Goal: Task Accomplishment & Management: Manage account settings

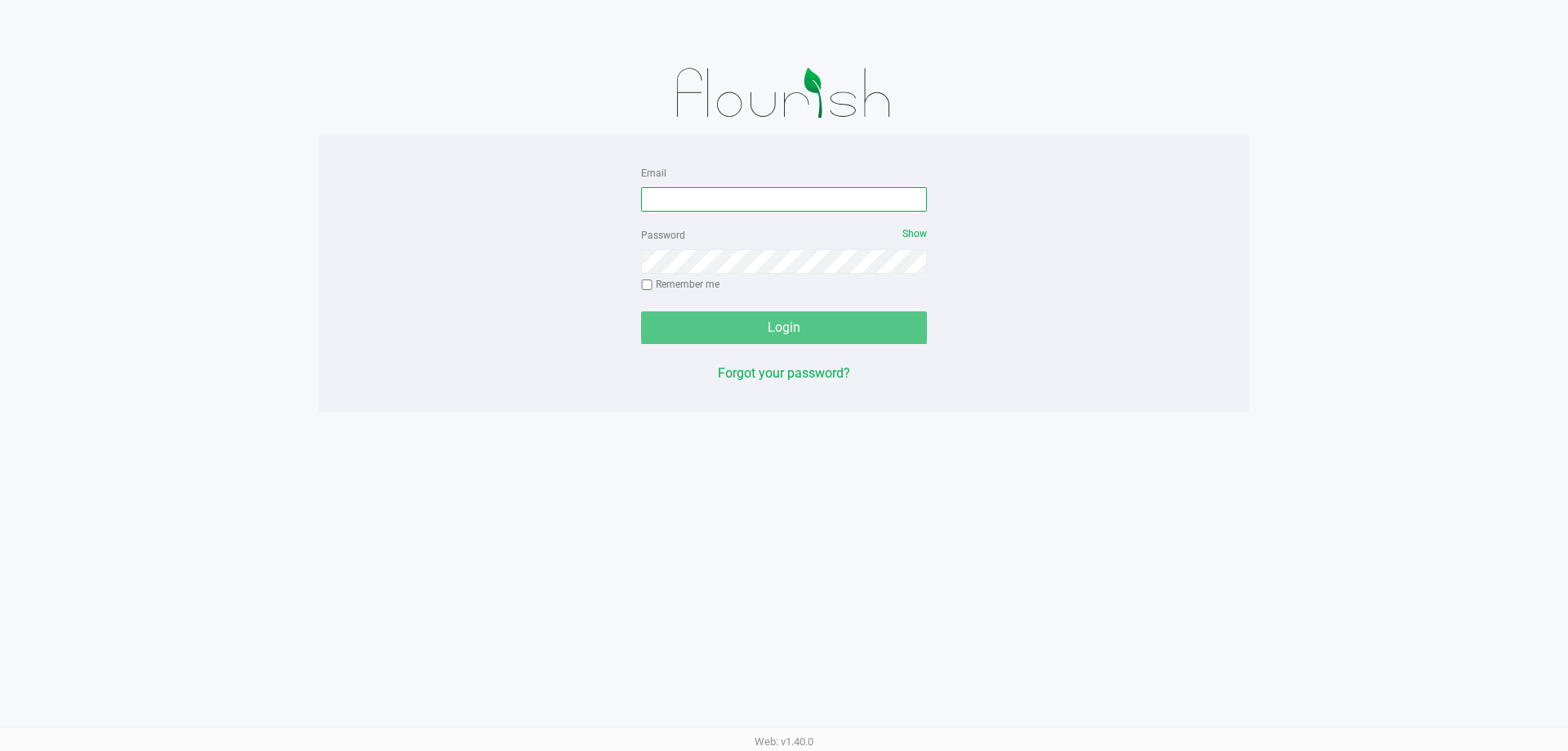
click at [742, 204] on input "Email" at bounding box center [784, 199] width 286 height 25
type input "[EMAIL_ADDRESS][DOMAIN_NAME]"
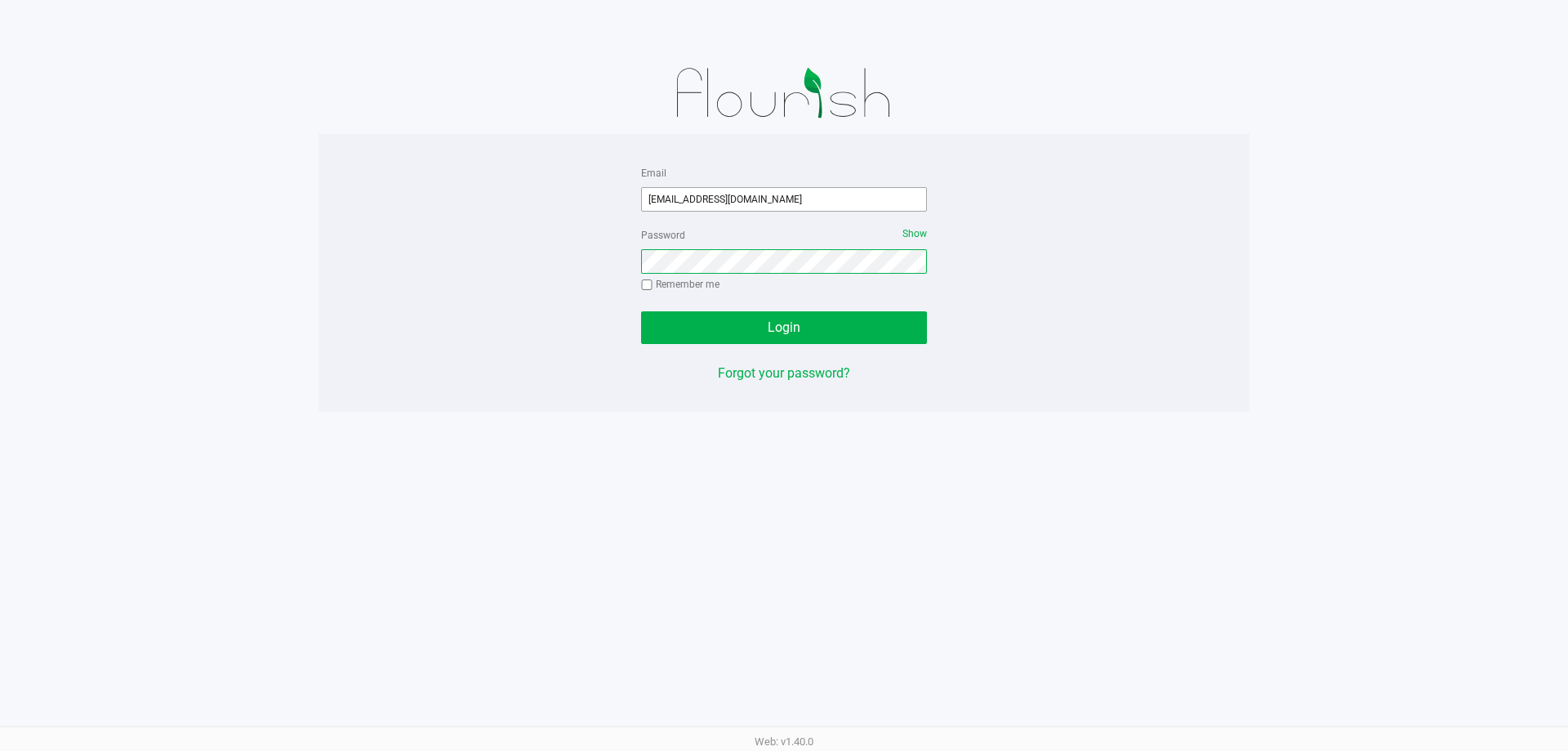
click at [641, 311] on button "Login" at bounding box center [784, 327] width 286 height 32
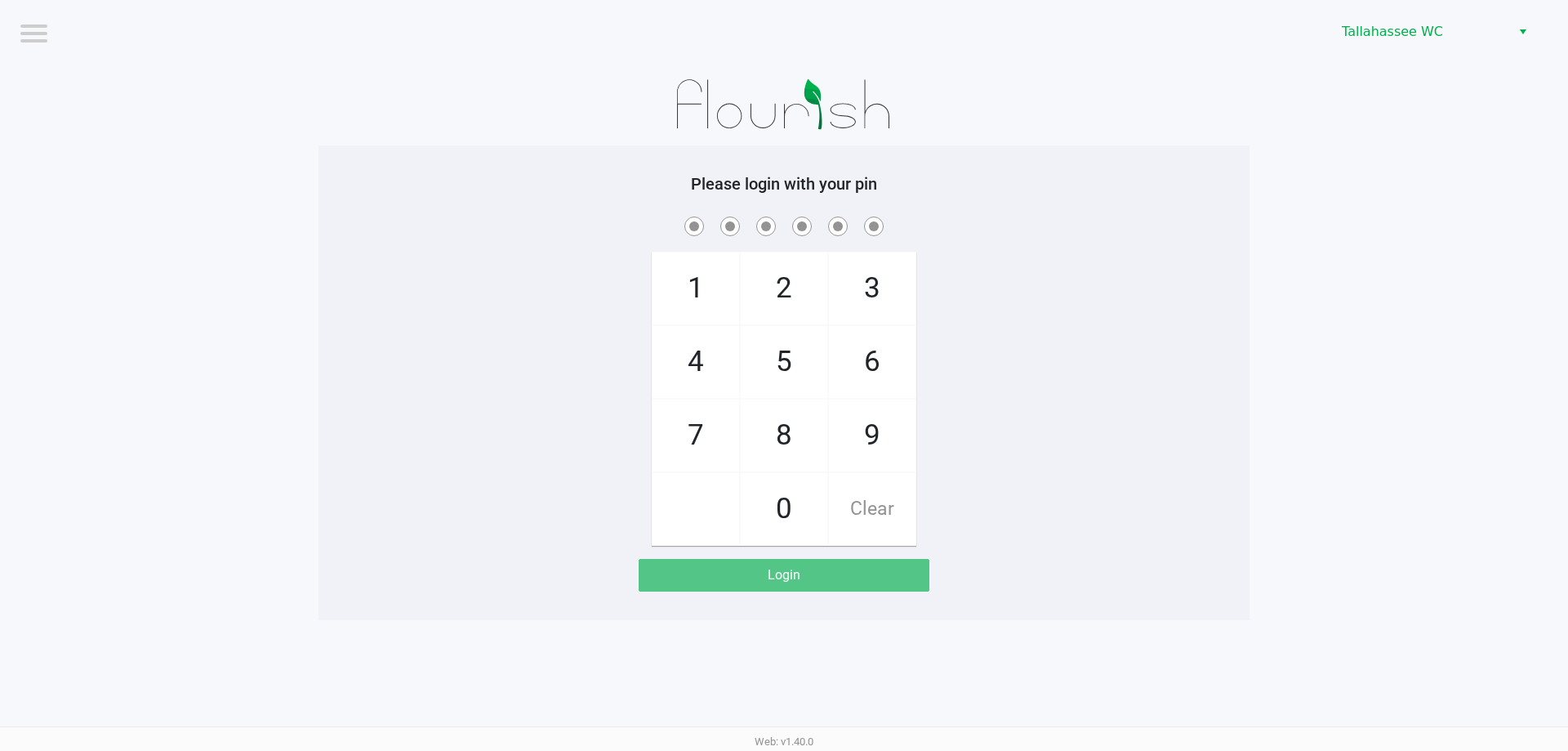
click at [1302, 165] on app-pos-login-wrapper "Logout Tallahassee WC Please login with your pin 1 4 7 2 5 8 0 3 6 9 Clear Login" at bounding box center [784, 310] width 1568 height 620
